Goal: Transaction & Acquisition: Download file/media

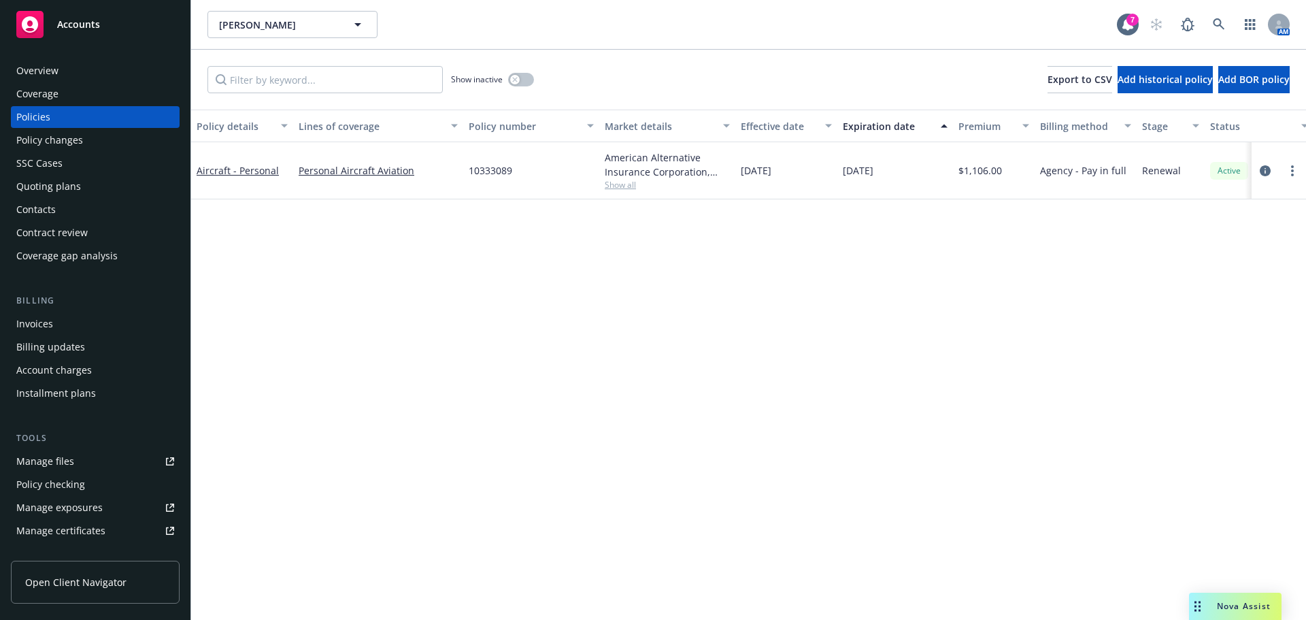
click at [1205, 14] on div "AM" at bounding box center [1216, 24] width 147 height 27
click at [1221, 25] on icon at bounding box center [1219, 24] width 12 height 12
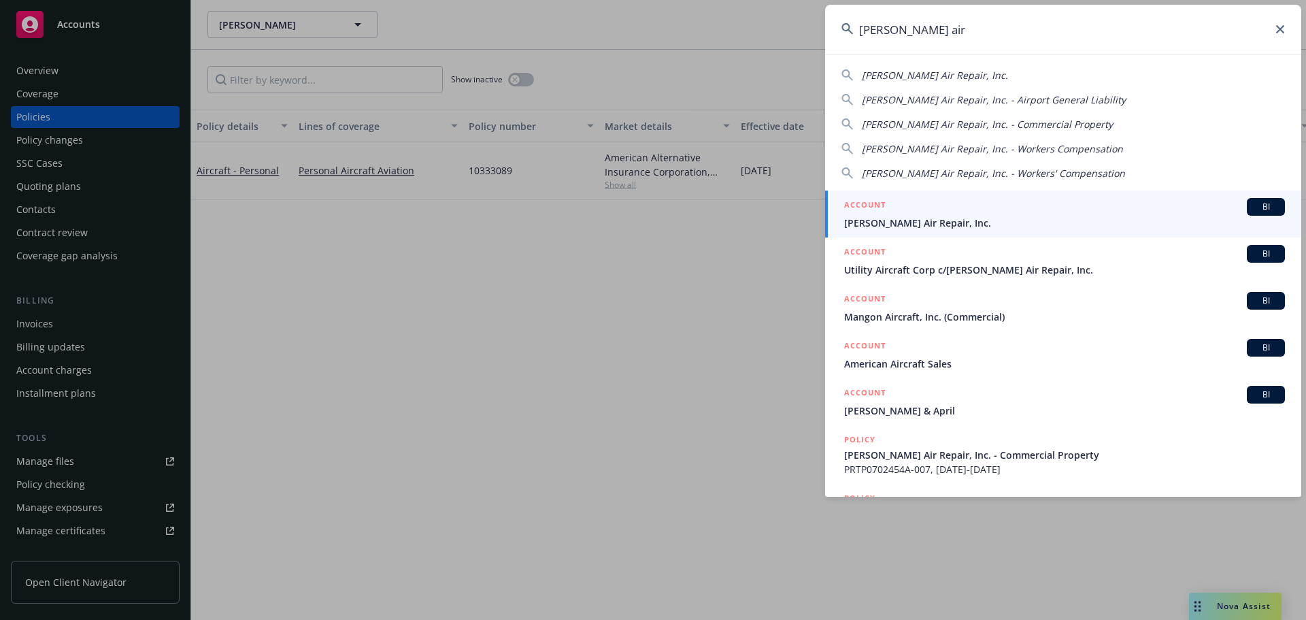
type input "[PERSON_NAME] air"
click at [923, 208] on div "ACCOUNT BI" at bounding box center [1064, 207] width 441 height 18
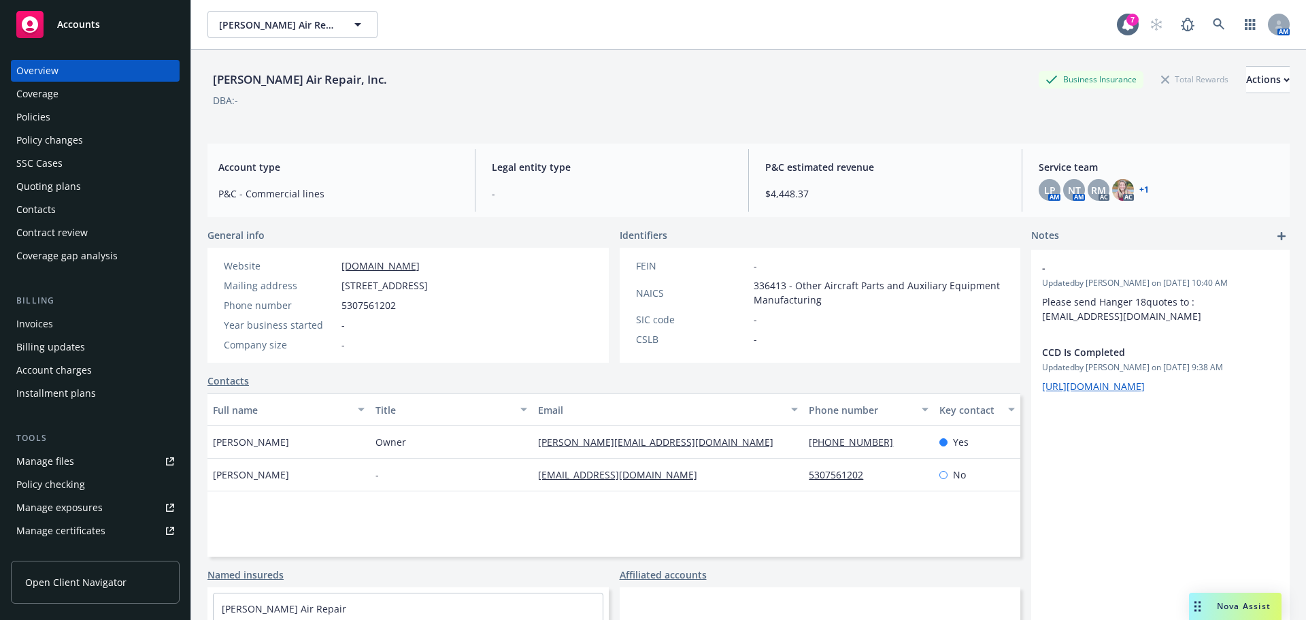
click at [63, 125] on div "Policies" at bounding box center [95, 117] width 158 height 22
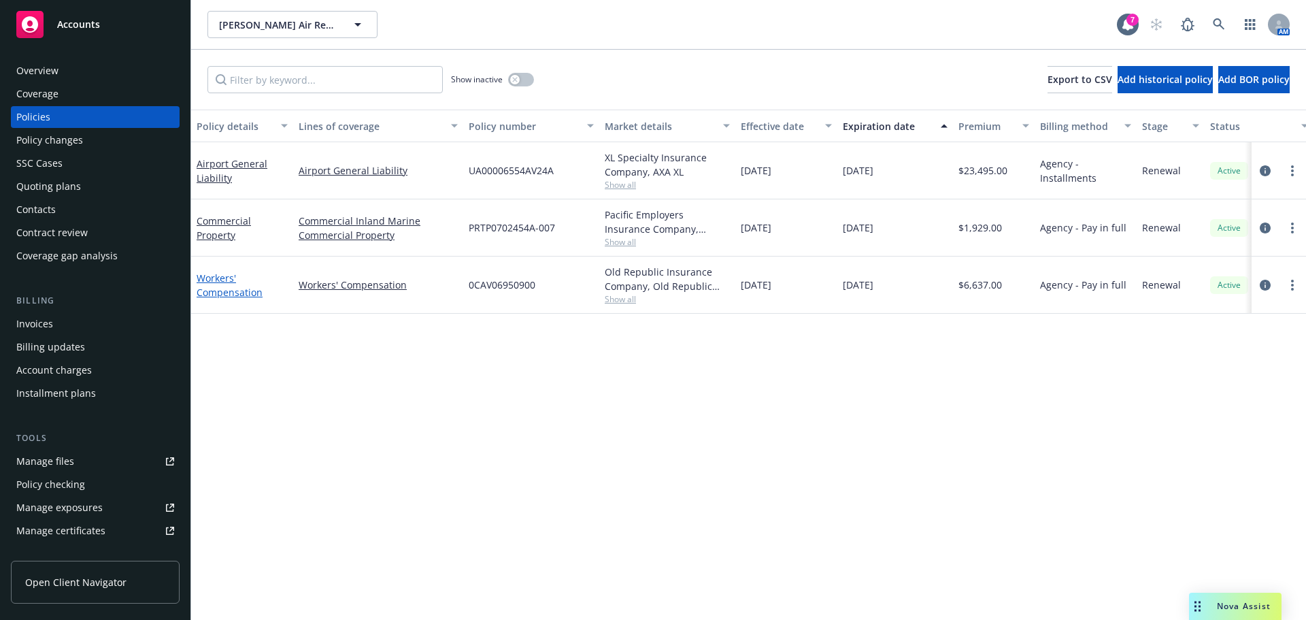
click at [240, 292] on link "Workers' Compensation" at bounding box center [230, 284] width 66 height 27
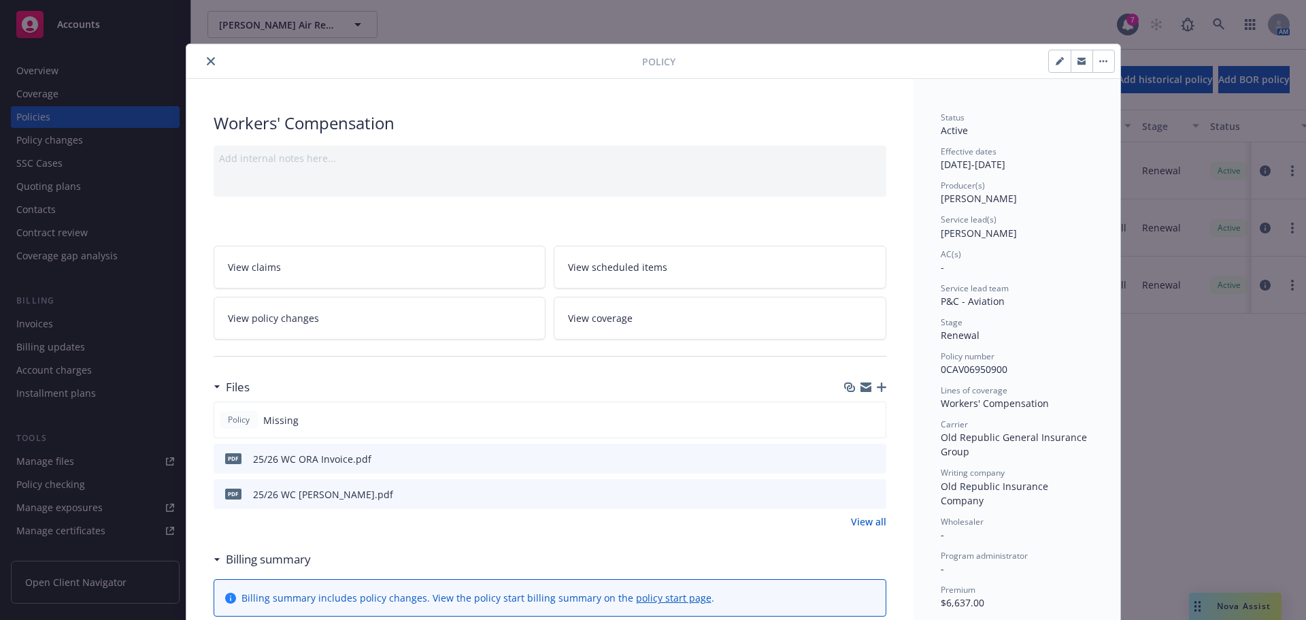
click at [207, 63] on icon "close" at bounding box center [211, 61] width 8 height 8
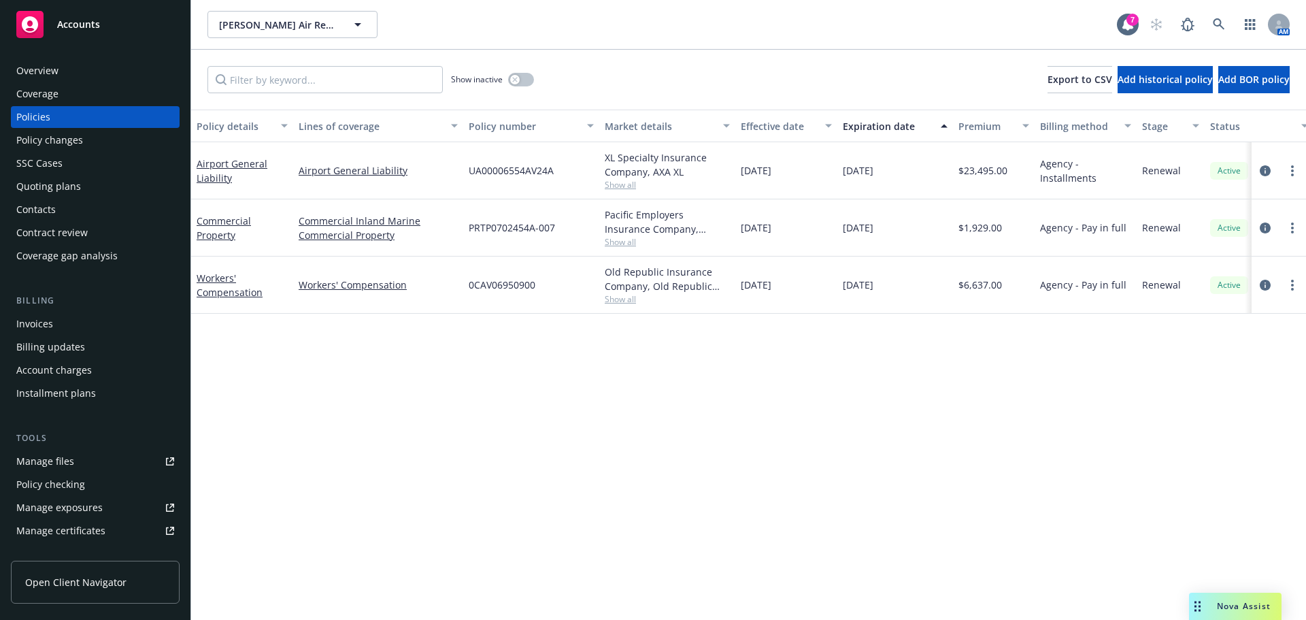
click at [71, 323] on div "Invoices" at bounding box center [95, 324] width 158 height 22
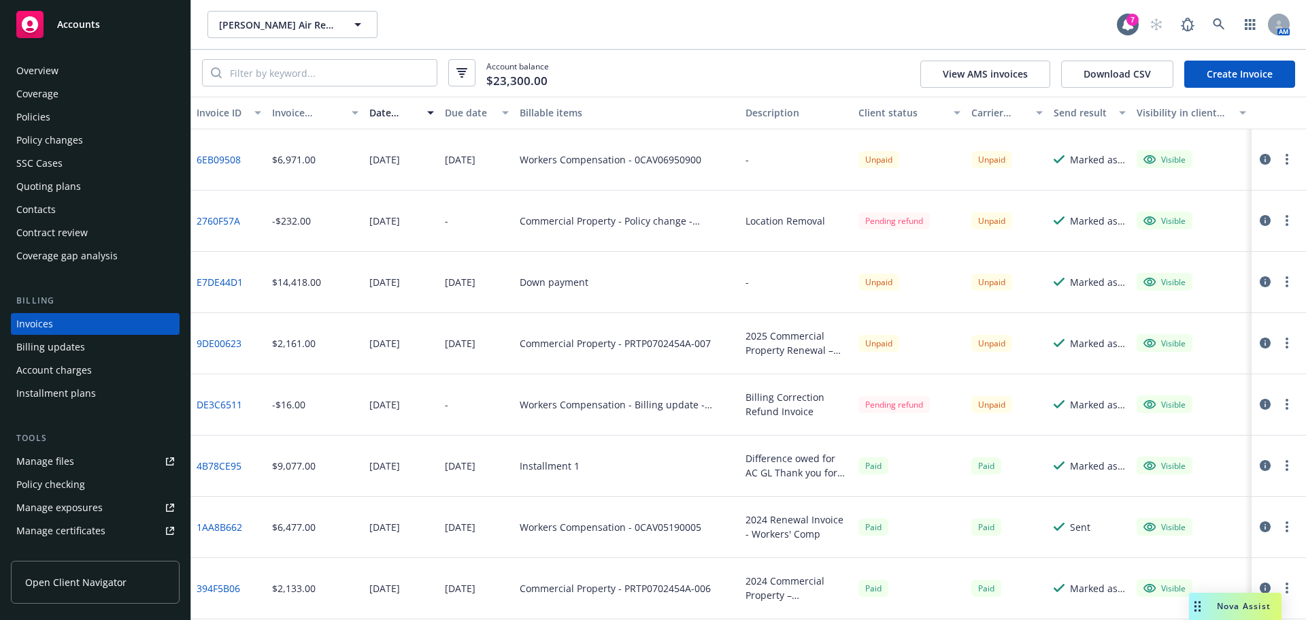
click at [204, 156] on link "6EB09508" at bounding box center [219, 159] width 44 height 14
click at [1284, 163] on button "button" at bounding box center [1287, 159] width 16 height 16
click at [1179, 324] on link "Download invoice PDF" at bounding box center [1198, 323] width 174 height 27
click at [39, 465] on div "Manage files" at bounding box center [45, 461] width 58 height 22
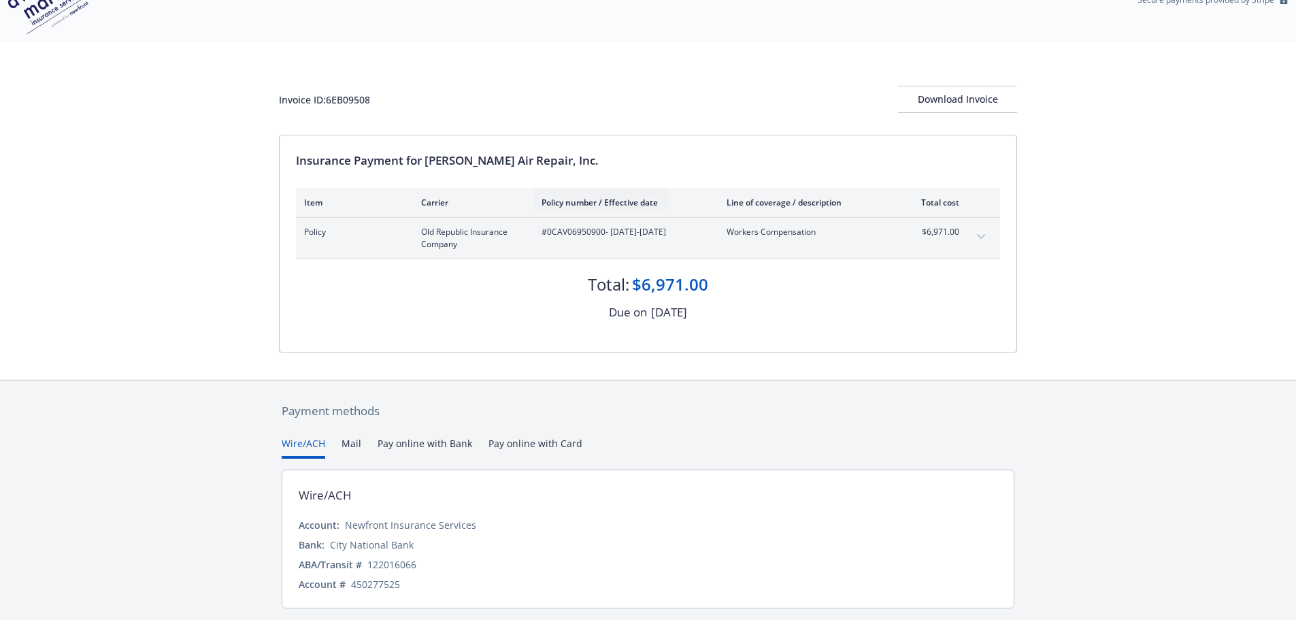
scroll to position [83, 0]
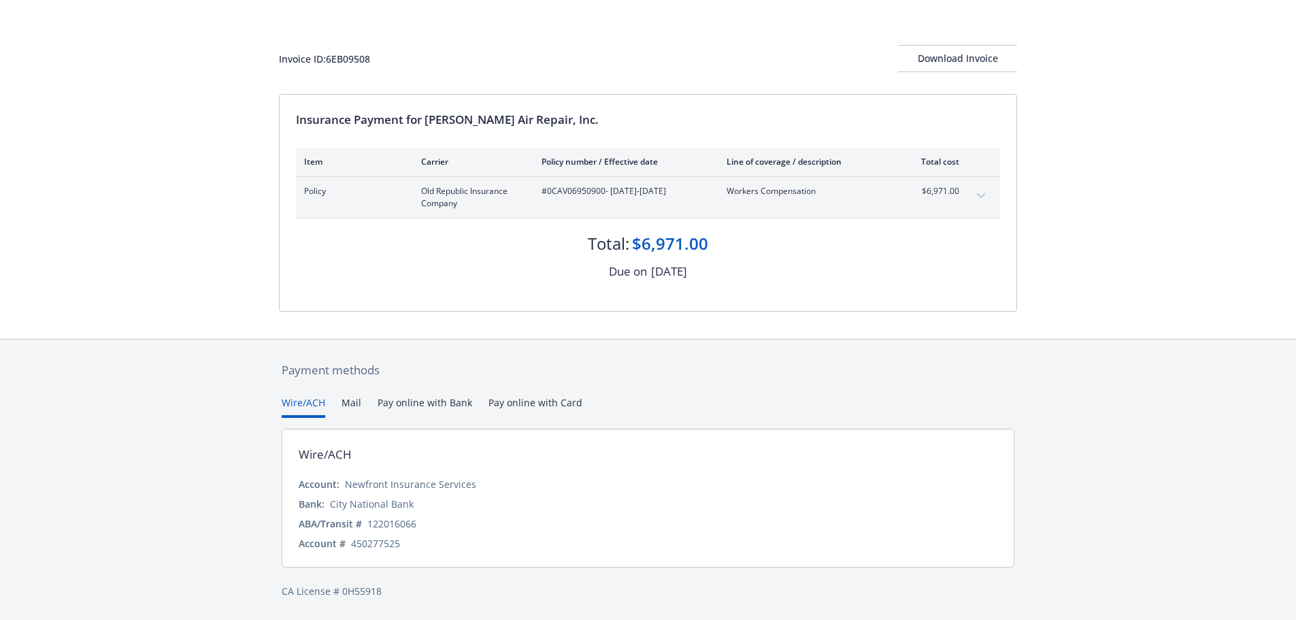
click at [384, 401] on button "Pay online with Bank" at bounding box center [425, 406] width 95 height 22
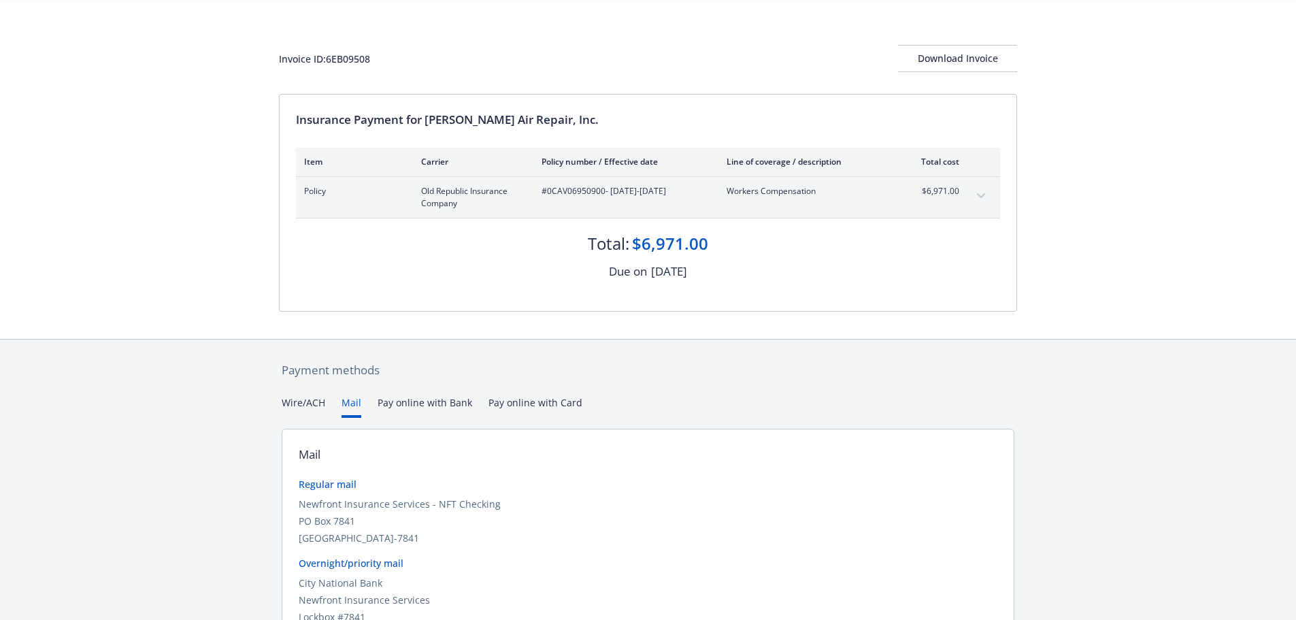
click at [346, 408] on button "Mail" at bounding box center [352, 406] width 20 height 22
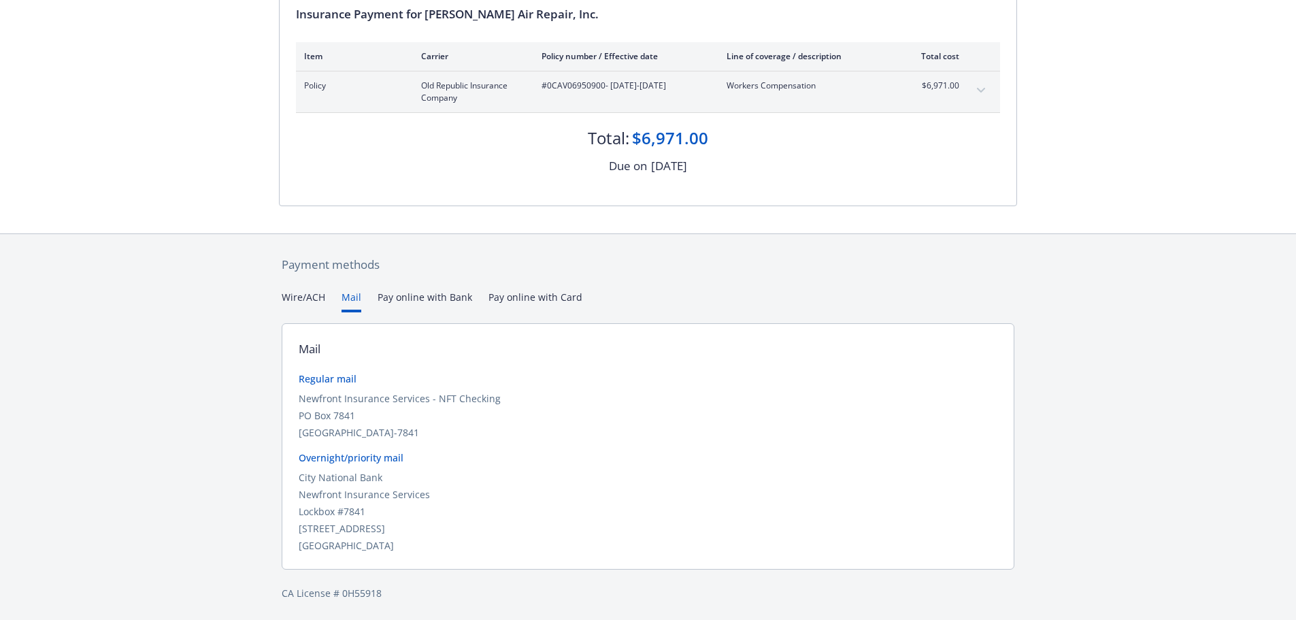
scroll to position [191, 0]
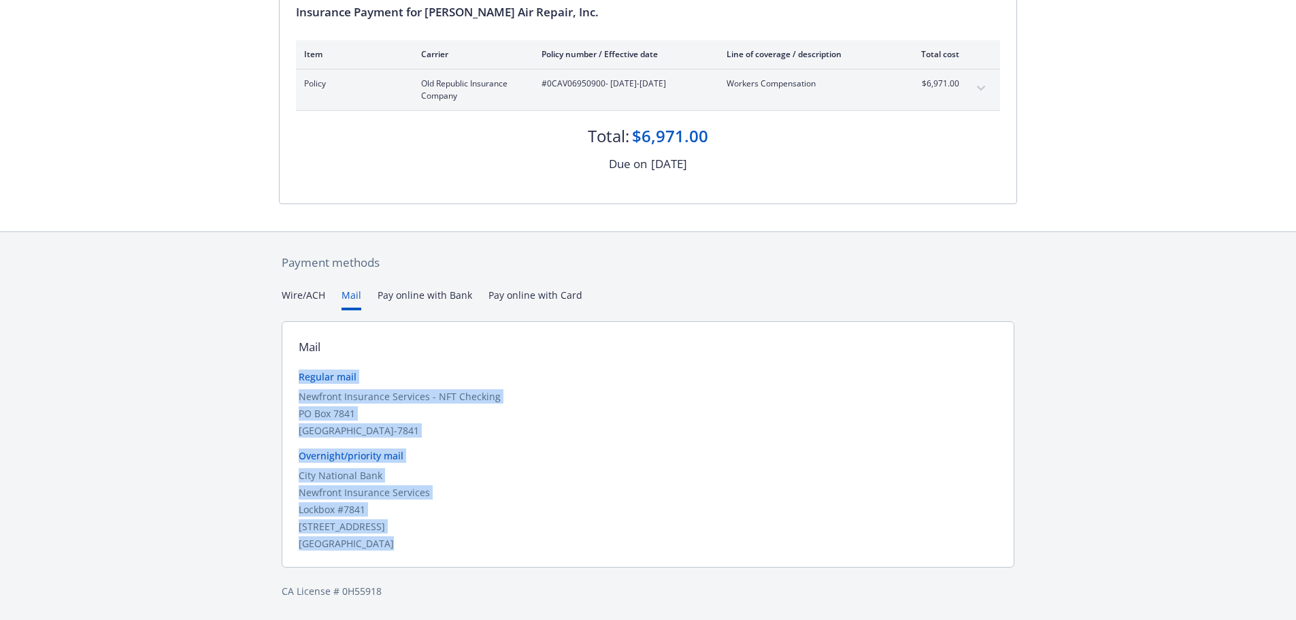
drag, startPoint x: 299, startPoint y: 374, endPoint x: 514, endPoint y: 540, distance: 272.1
click at [514, 540] on div "Regular mail Newfront Insurance Services - NFT Checking PO Box 7841 San Francis…" at bounding box center [648, 459] width 699 height 181
copy div "Regular mail Newfront Insurance Services - NFT Checking PO Box 7841 San Francis…"
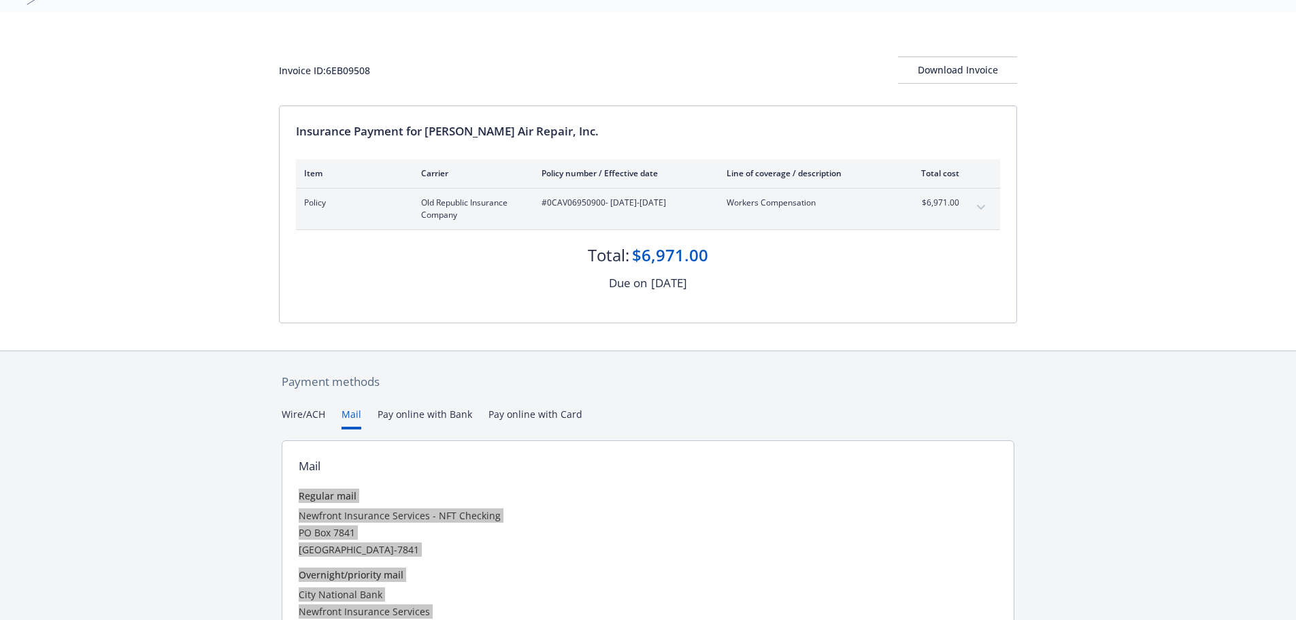
scroll to position [0, 0]
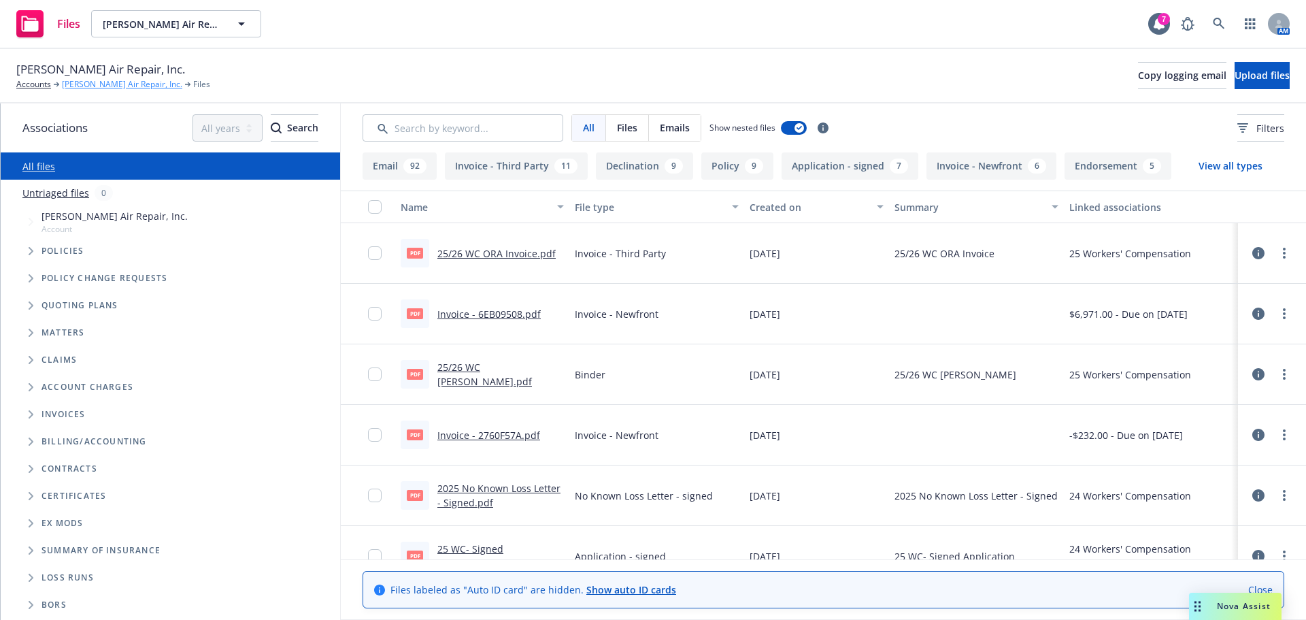
click at [106, 80] on link "[PERSON_NAME] Air Repair, Inc." at bounding box center [122, 84] width 120 height 12
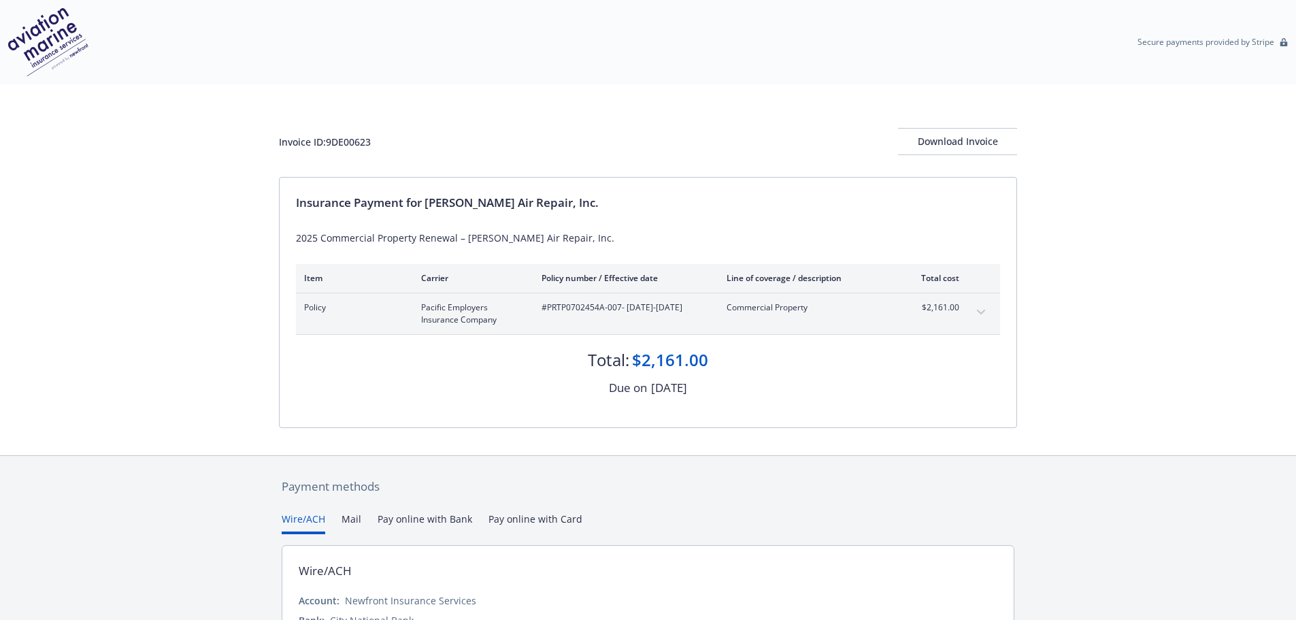
click at [323, 142] on div "Invoice ID: 9DE00623" at bounding box center [325, 142] width 92 height 14
copy div "Invoice ID: 9DE00623"
